Goal: Task Accomplishment & Management: Manage account settings

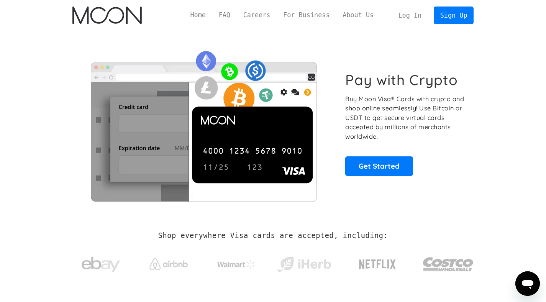
click at [419, 10] on link "Log In" at bounding box center [410, 15] width 36 height 17
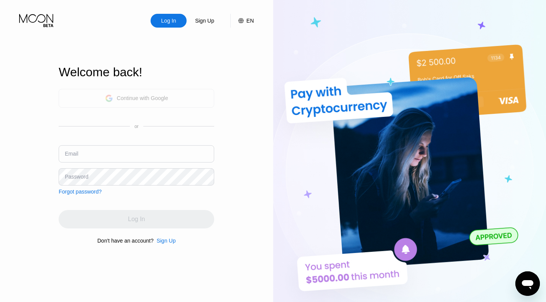
click at [125, 100] on div "Continue with Google" at bounding box center [142, 98] width 51 height 6
